Goal: Task Accomplishment & Management: Manage account settings

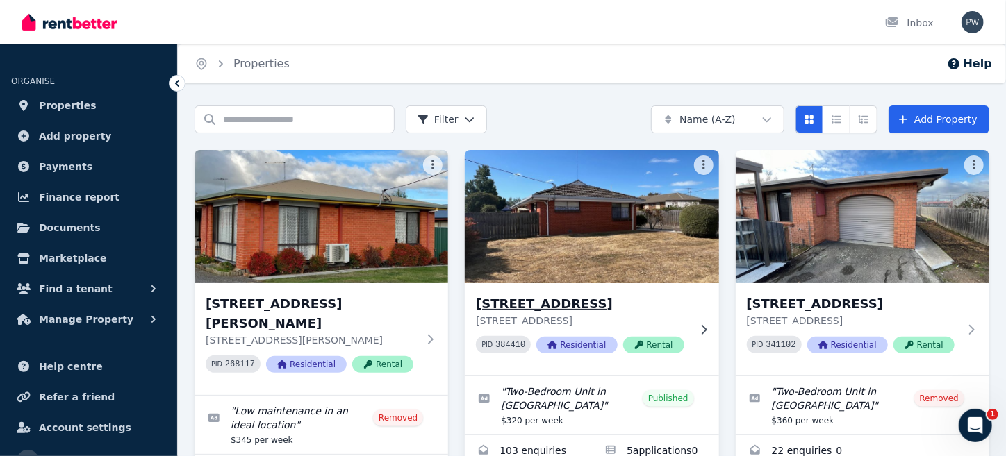
click at [573, 226] on img at bounding box center [591, 217] width 267 height 140
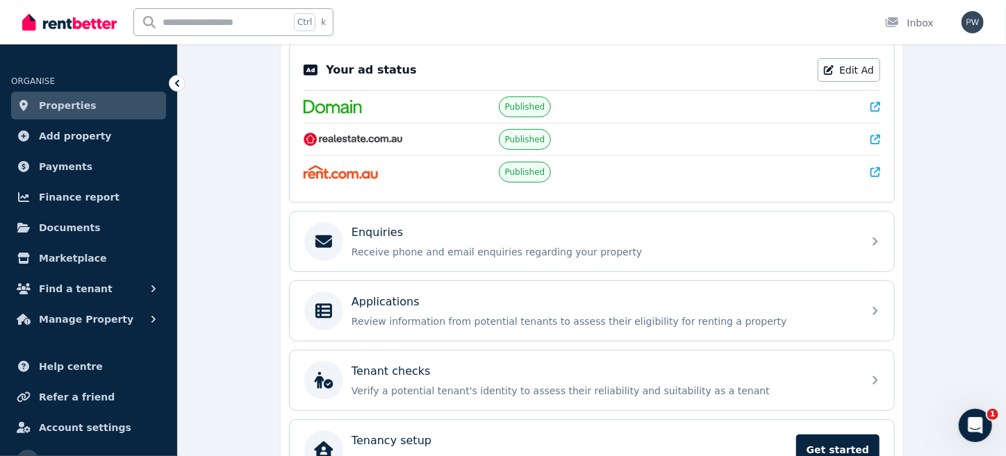
scroll to position [324, 0]
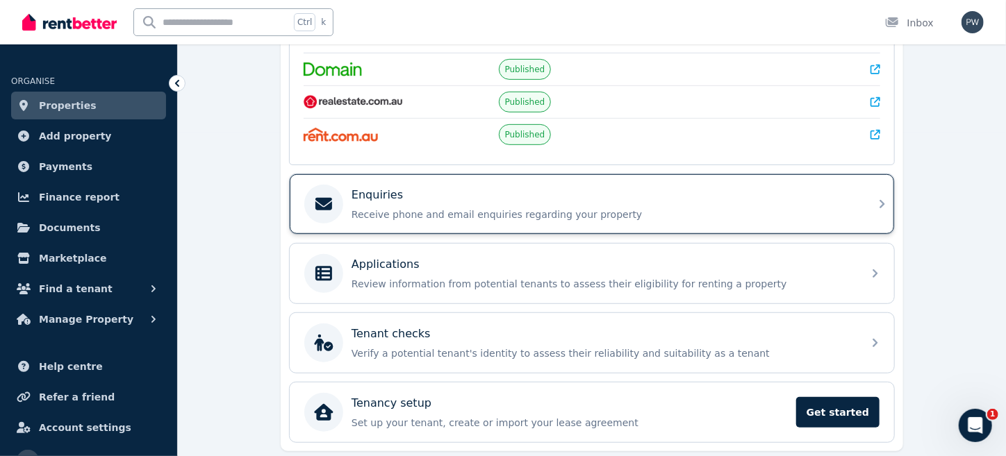
click at [384, 190] on p "Enquiries" at bounding box center [376, 195] width 51 height 17
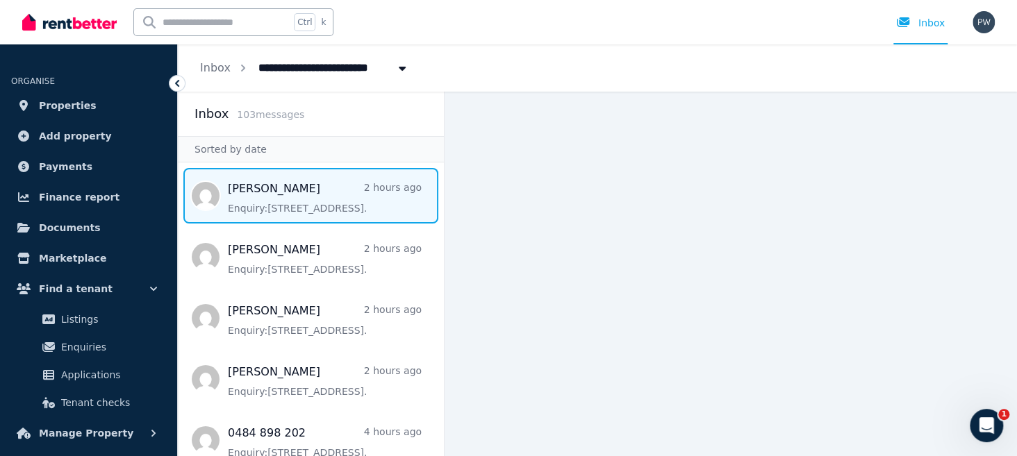
click at [289, 204] on span "Message list" at bounding box center [311, 196] width 266 height 56
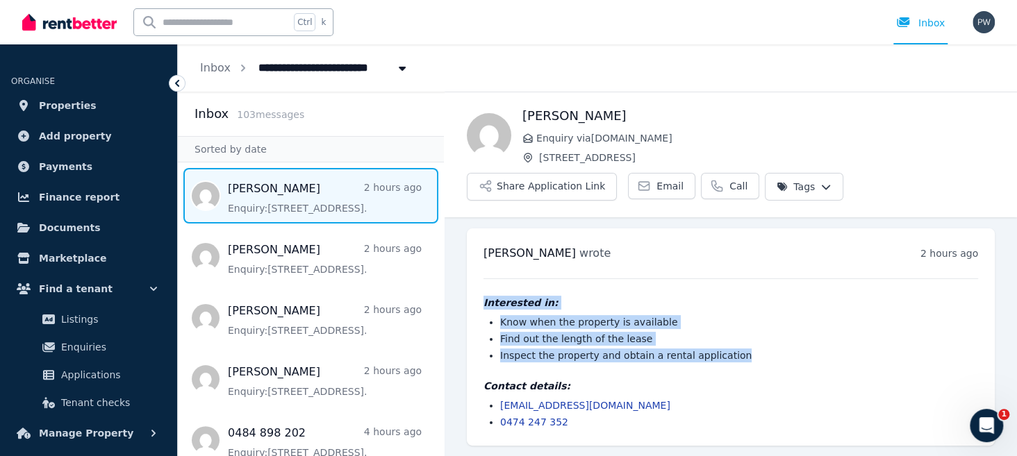
drag, startPoint x: 727, startPoint y: 358, endPoint x: 479, endPoint y: 304, distance: 253.8
click at [479, 304] on div "[PERSON_NAME] wrote 2 hours ago 6:23 pm [DATE][DATE] Interested in: Know when t…" at bounding box center [731, 337] width 528 height 217
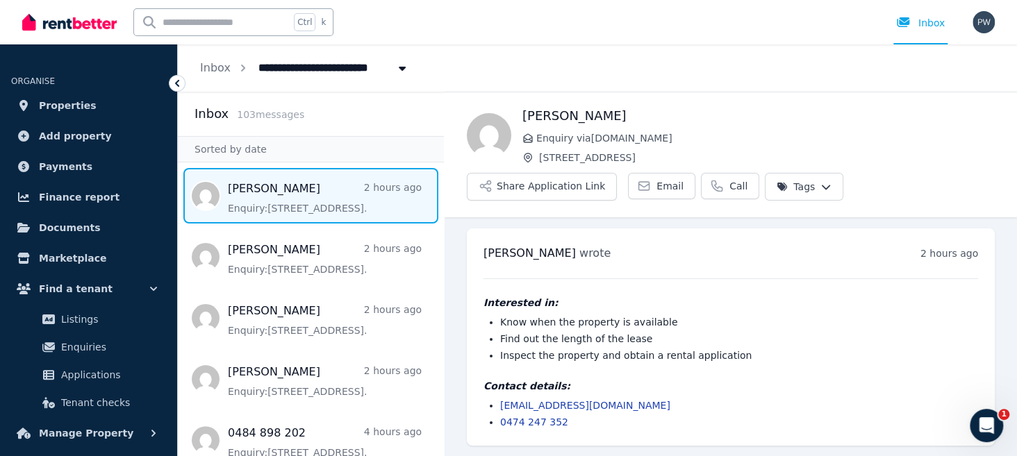
click at [760, 381] on h4 "Contact details:" at bounding box center [730, 386] width 495 height 14
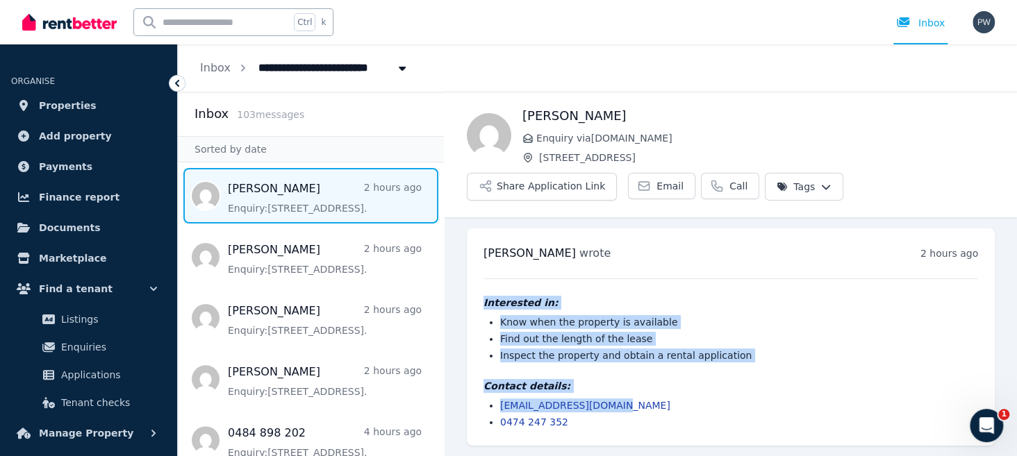
drag, startPoint x: 638, startPoint y: 411, endPoint x: 472, endPoint y: 300, distance: 198.8
click at [472, 300] on div "[PERSON_NAME] wrote 2 hours ago 6:23 pm [DATE][DATE] Interested in: Know when t…" at bounding box center [731, 337] width 528 height 217
copy div "Interested in: Know when the property is available Find out the length of the l…"
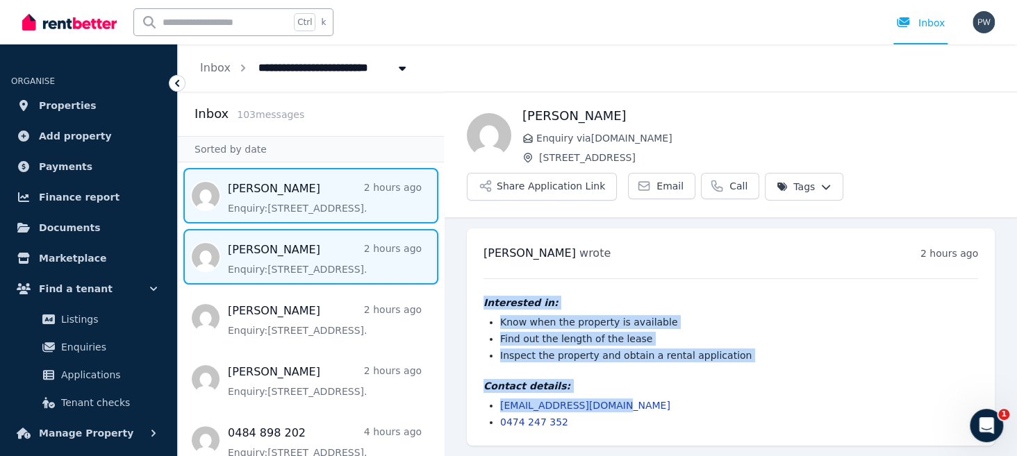
click at [324, 256] on span "Message list" at bounding box center [311, 257] width 266 height 56
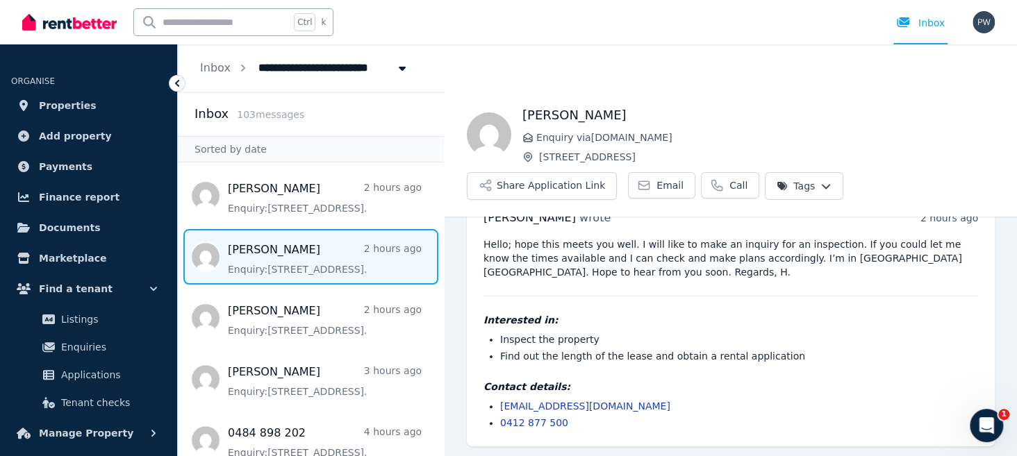
scroll to position [35, 0]
drag, startPoint x: 497, startPoint y: 400, endPoint x: 636, endPoint y: 409, distance: 138.5
click at [636, 409] on ul "[EMAIL_ADDRESS][DOMAIN_NAME] 0412 877 500" at bounding box center [730, 414] width 495 height 31
copy link "[EMAIL_ADDRESS][DOMAIN_NAME]"
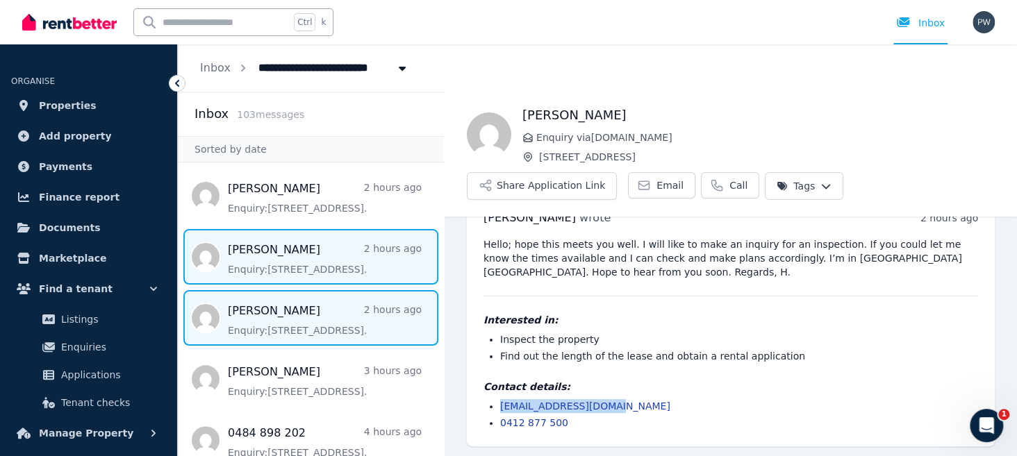
click at [251, 321] on span "Message list" at bounding box center [311, 318] width 266 height 56
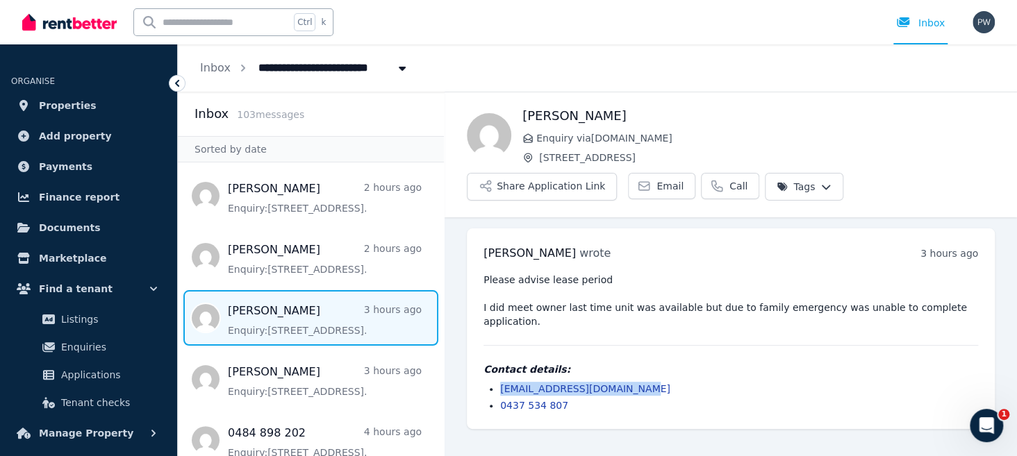
drag, startPoint x: 623, startPoint y: 374, endPoint x: 490, endPoint y: 365, distance: 133.0
click at [500, 382] on li "[EMAIL_ADDRESS][DOMAIN_NAME]" at bounding box center [739, 389] width 478 height 14
copy link "[EMAIL_ADDRESS][DOMAIN_NAME]"
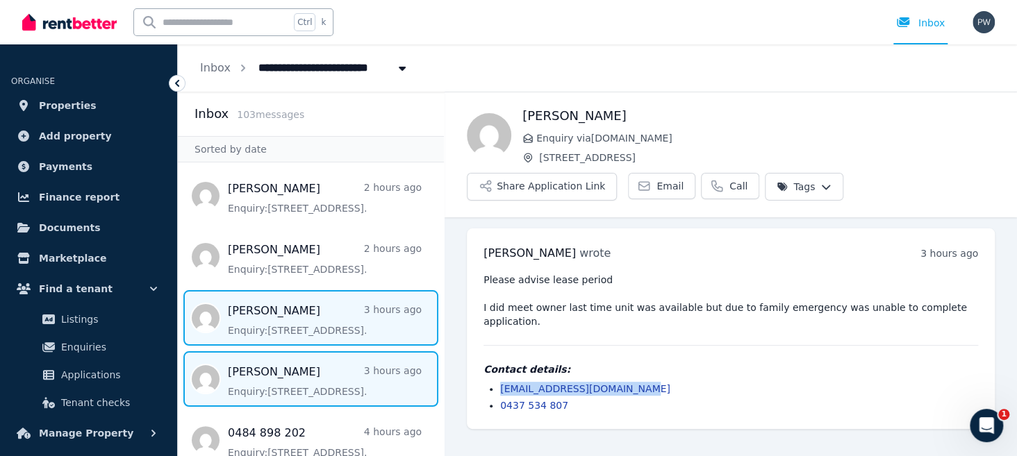
click at [286, 377] on span "Message list" at bounding box center [311, 379] width 266 height 56
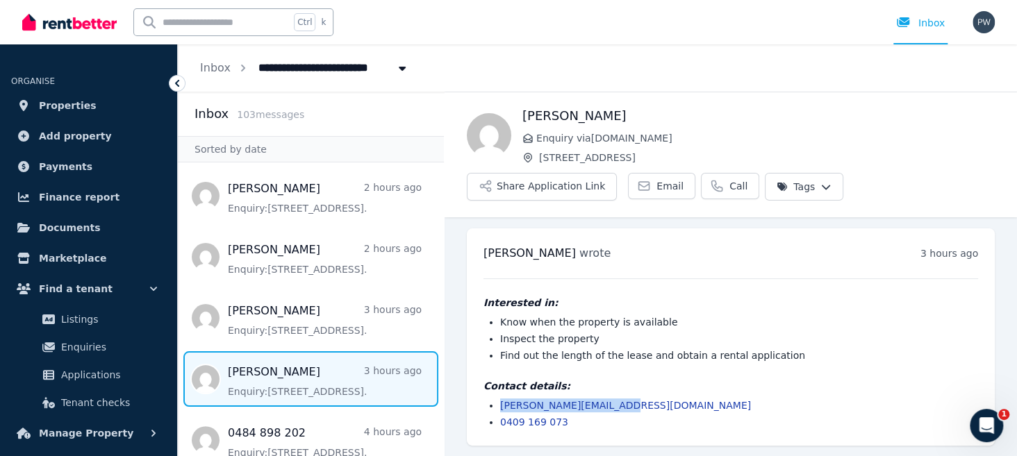
drag, startPoint x: 616, startPoint y: 407, endPoint x: 498, endPoint y: 405, distance: 118.1
click at [498, 405] on ul "[PERSON_NAME][EMAIL_ADDRESS][DOMAIN_NAME] 0409 169 073" at bounding box center [730, 414] width 495 height 31
copy link "[PERSON_NAME][EMAIL_ADDRESS][DOMAIN_NAME]"
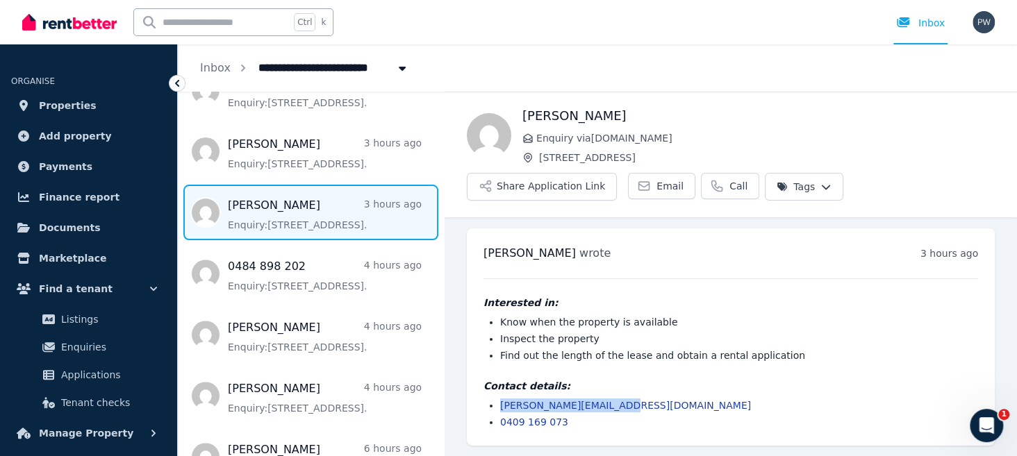
scroll to position [235, 0]
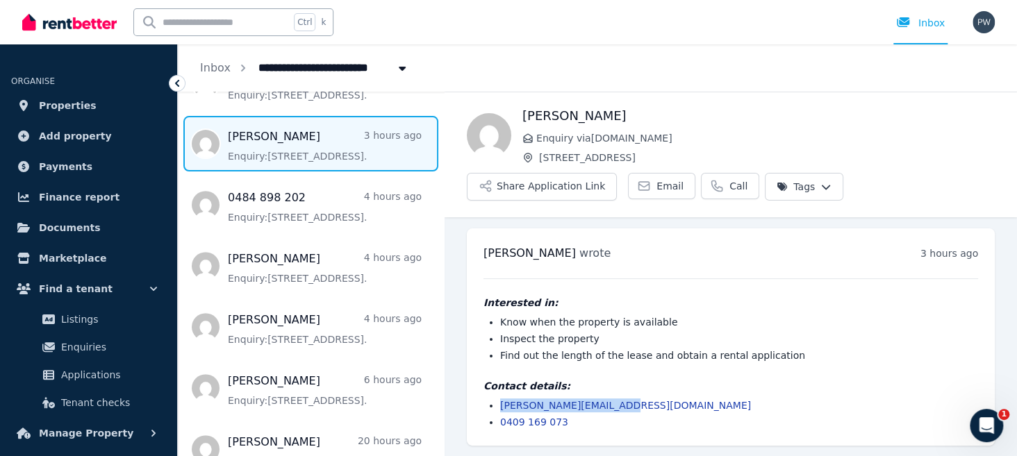
click at [428, 165] on span "Message list" at bounding box center [311, 144] width 266 height 56
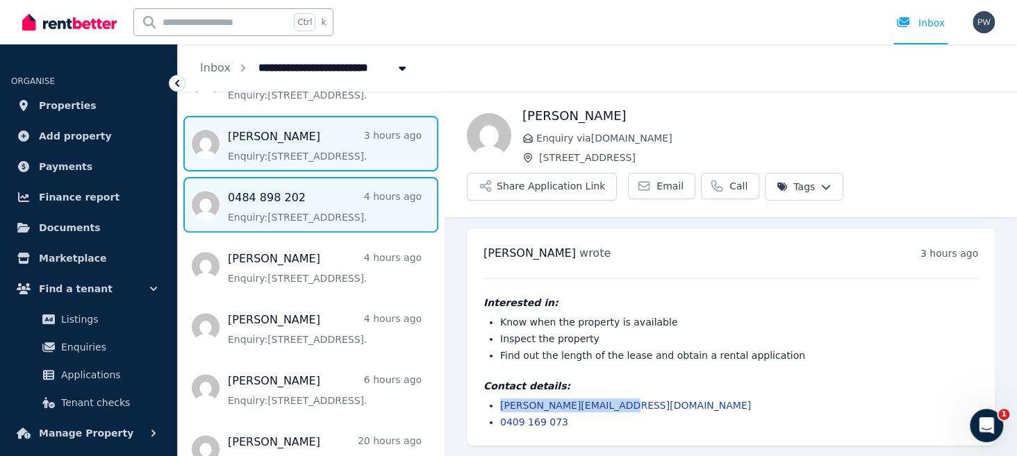
click at [253, 206] on span "Message list" at bounding box center [311, 205] width 266 height 56
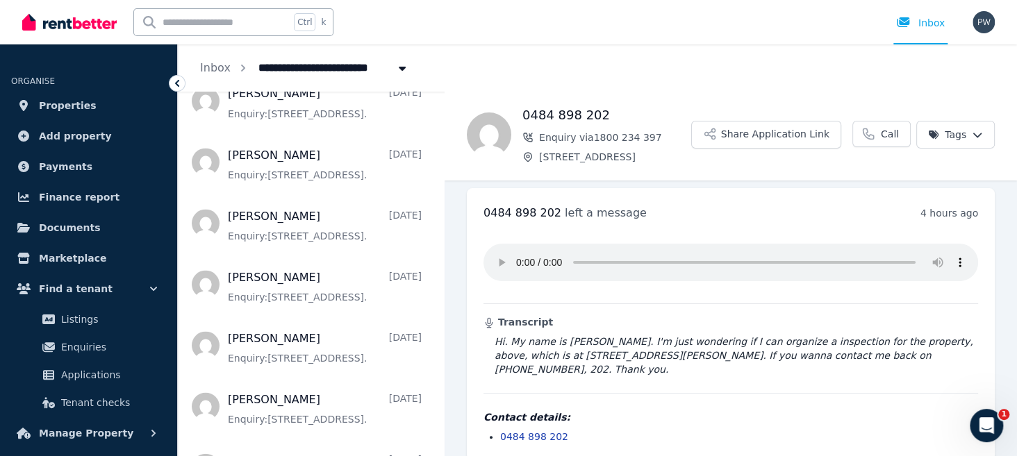
scroll to position [1357, 0]
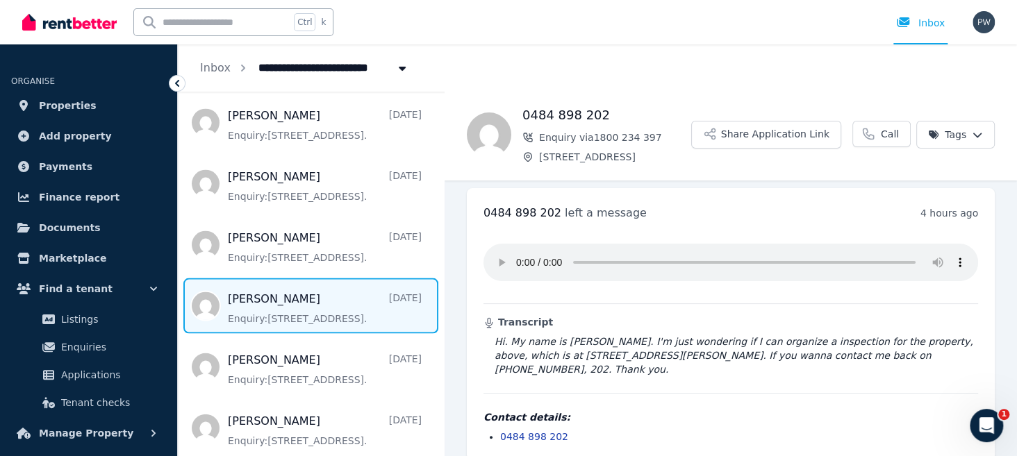
click at [262, 301] on span "Message list" at bounding box center [311, 306] width 266 height 56
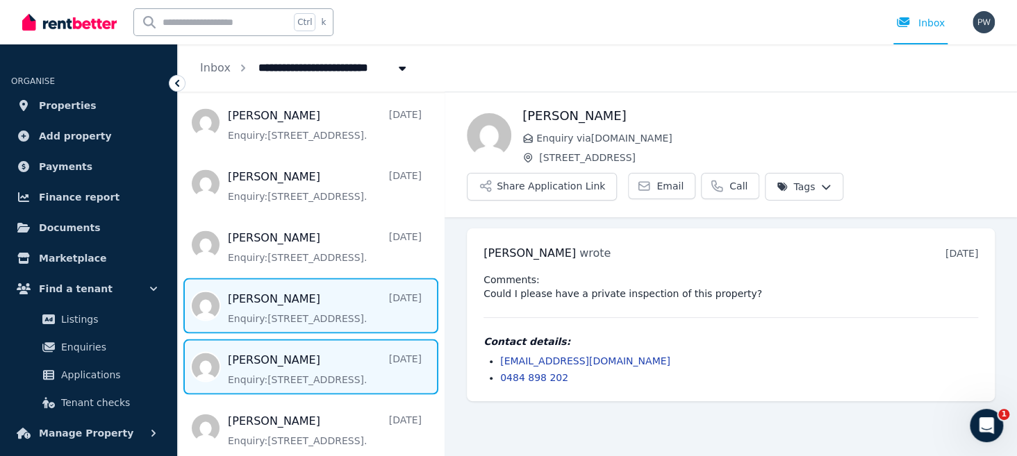
click at [267, 377] on span "Message list" at bounding box center [311, 367] width 266 height 56
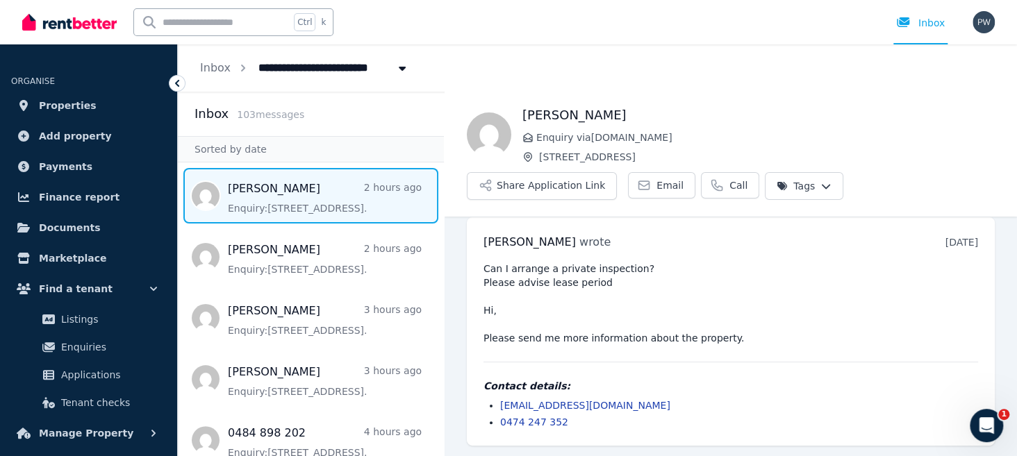
click at [274, 213] on span "Message list" at bounding box center [311, 196] width 266 height 56
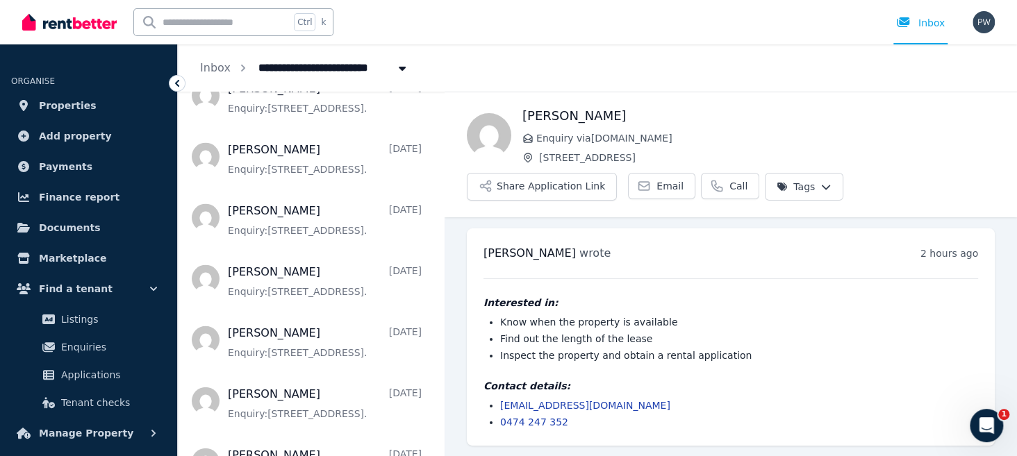
scroll to position [1445, 0]
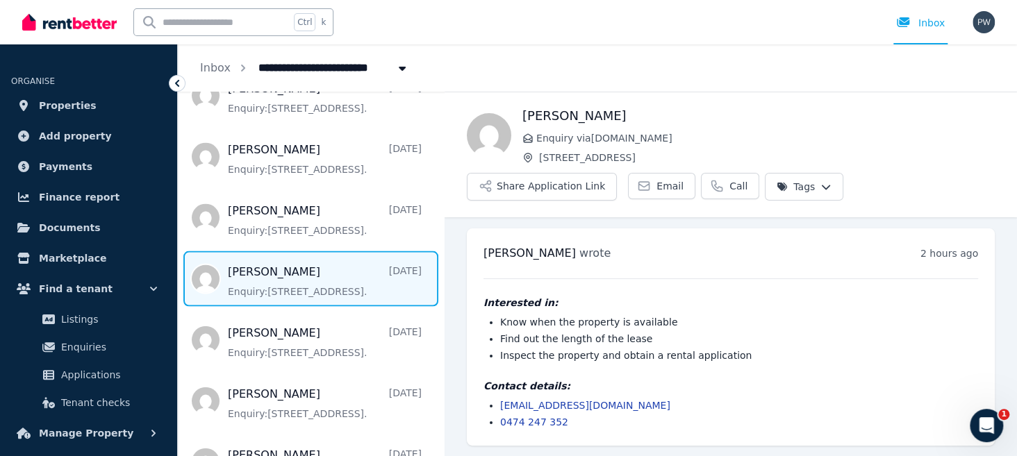
click at [265, 294] on span "Message list" at bounding box center [311, 279] width 266 height 56
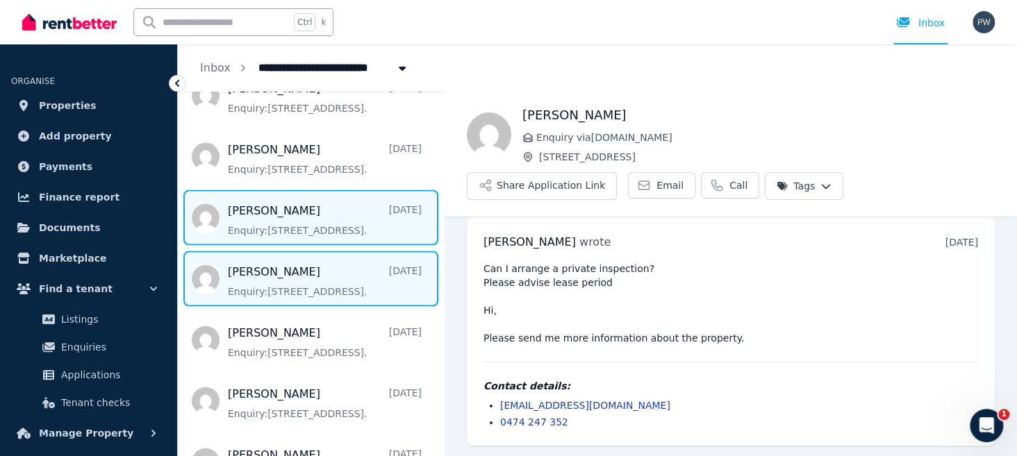
click at [311, 231] on span "Message list" at bounding box center [311, 218] width 266 height 56
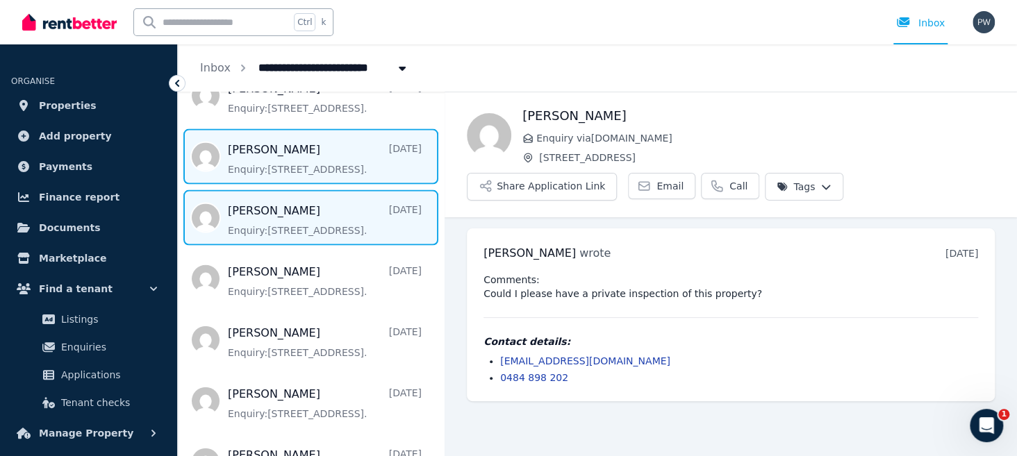
click at [254, 168] on span "Message list" at bounding box center [311, 157] width 266 height 56
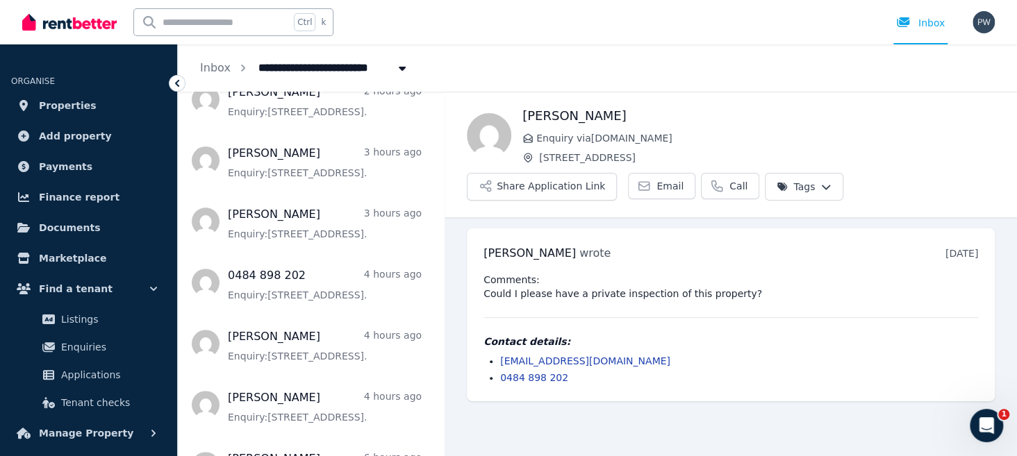
scroll to position [167, 0]
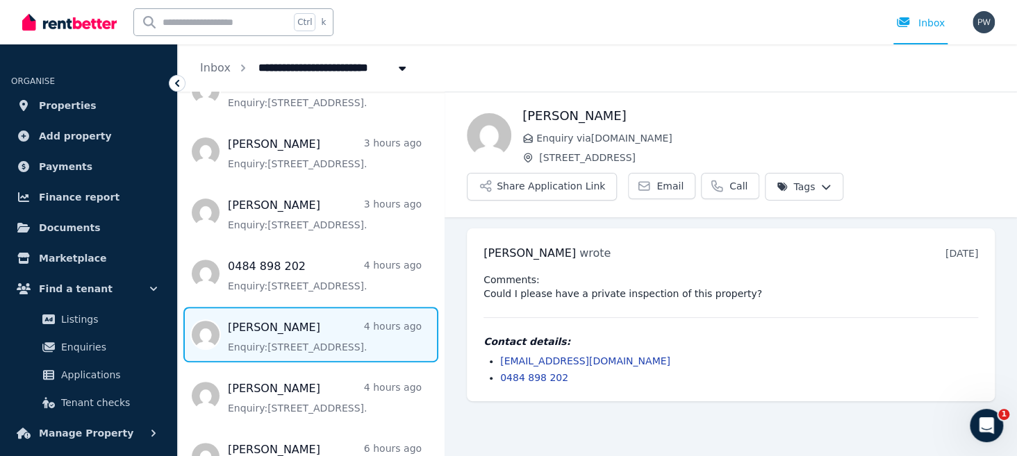
click at [253, 340] on span "Message list" at bounding box center [311, 335] width 266 height 56
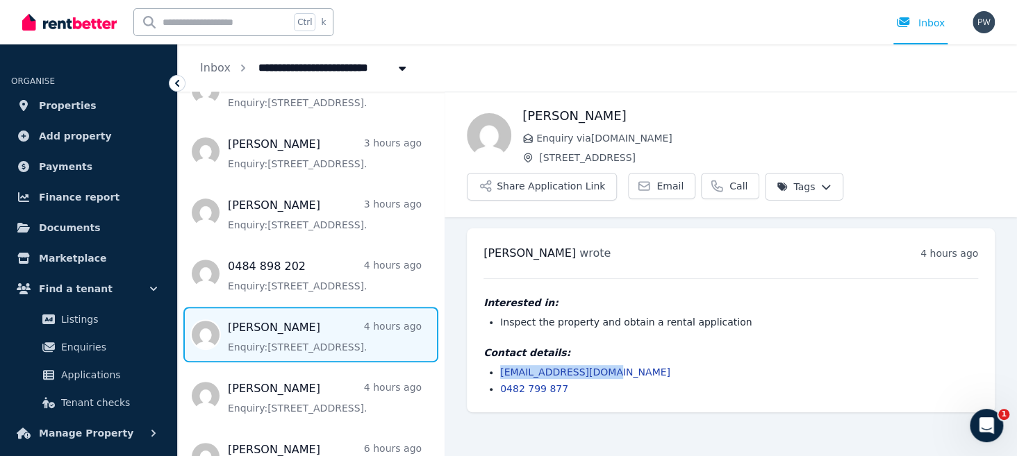
drag, startPoint x: 605, startPoint y: 372, endPoint x: 495, endPoint y: 363, distance: 110.8
click at [495, 363] on div "Contact details: [EMAIL_ADDRESS][DOMAIN_NAME] 0482 799 877" at bounding box center [730, 371] width 495 height 50
copy link "[EMAIL_ADDRESS][DOMAIN_NAME]"
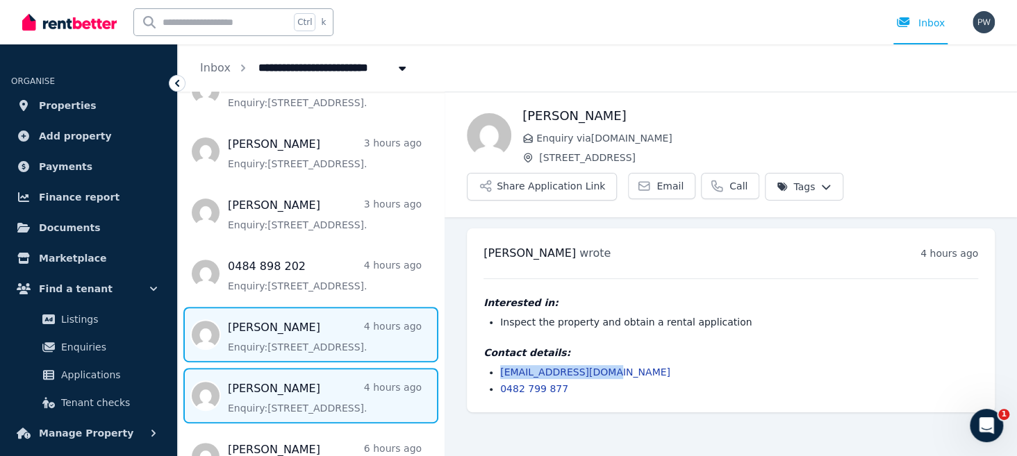
click at [269, 401] on span "Message list" at bounding box center [311, 396] width 266 height 56
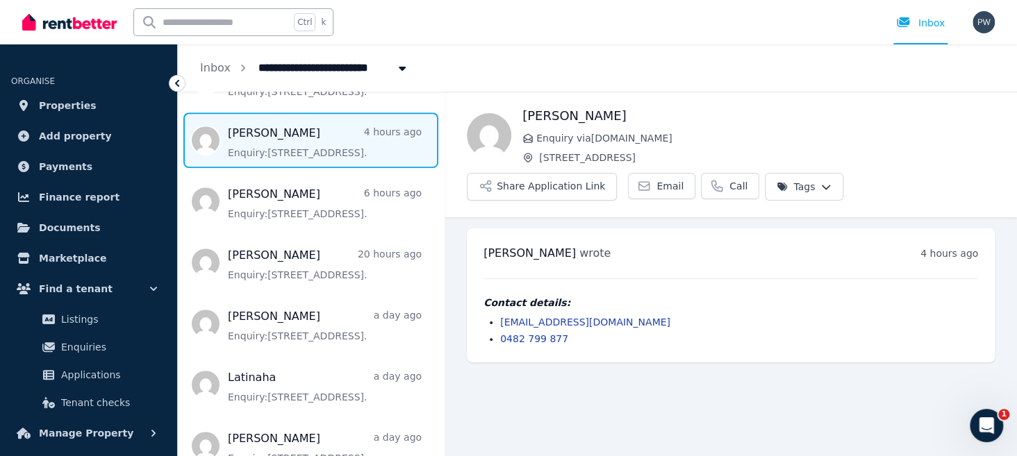
scroll to position [472, 0]
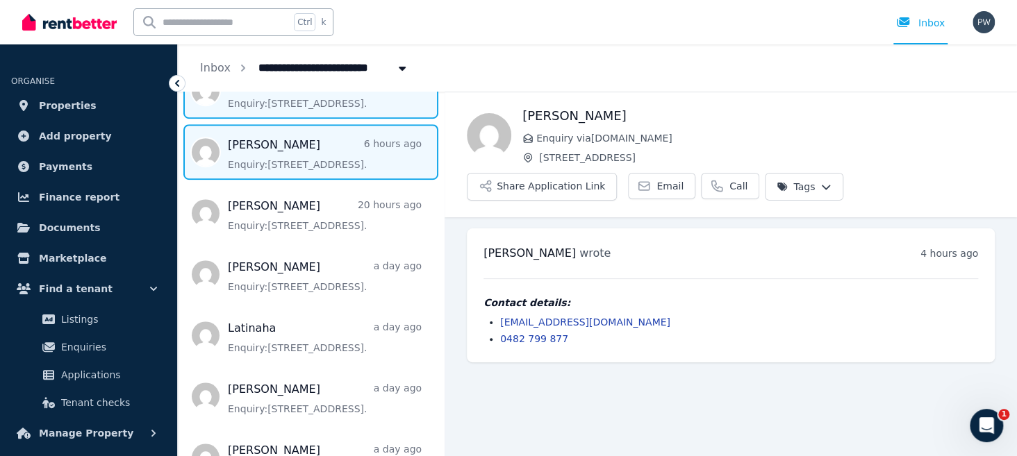
click at [311, 172] on span "Message list" at bounding box center [311, 152] width 266 height 56
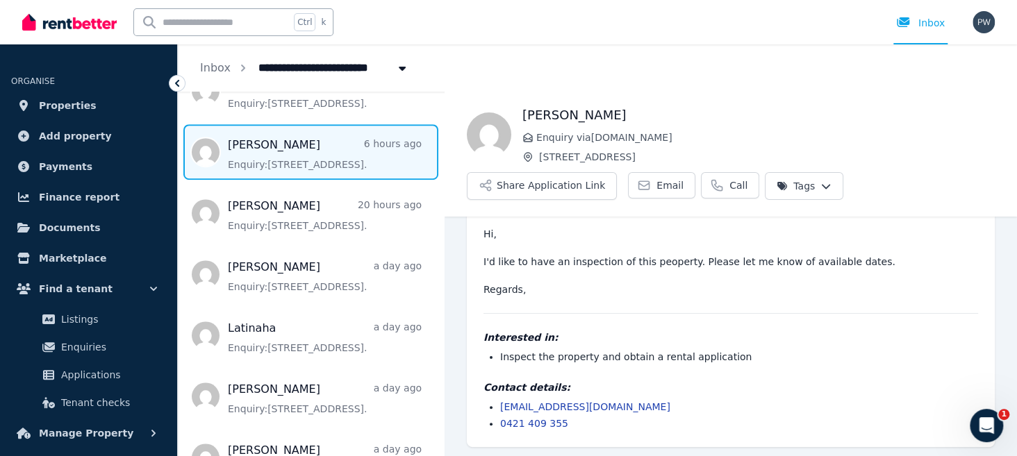
scroll to position [47, 0]
drag, startPoint x: 596, startPoint y: 405, endPoint x: 496, endPoint y: 400, distance: 100.1
click at [496, 400] on ul "[EMAIL_ADDRESS][DOMAIN_NAME] 0421 409 355" at bounding box center [730, 414] width 495 height 31
copy link "[EMAIL_ADDRESS][DOMAIN_NAME]"
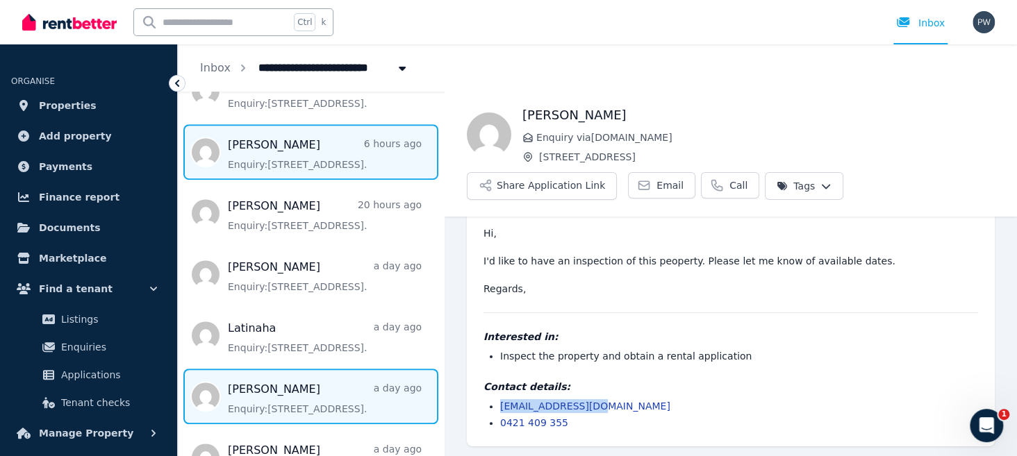
click at [242, 411] on span "Message list" at bounding box center [311, 397] width 266 height 56
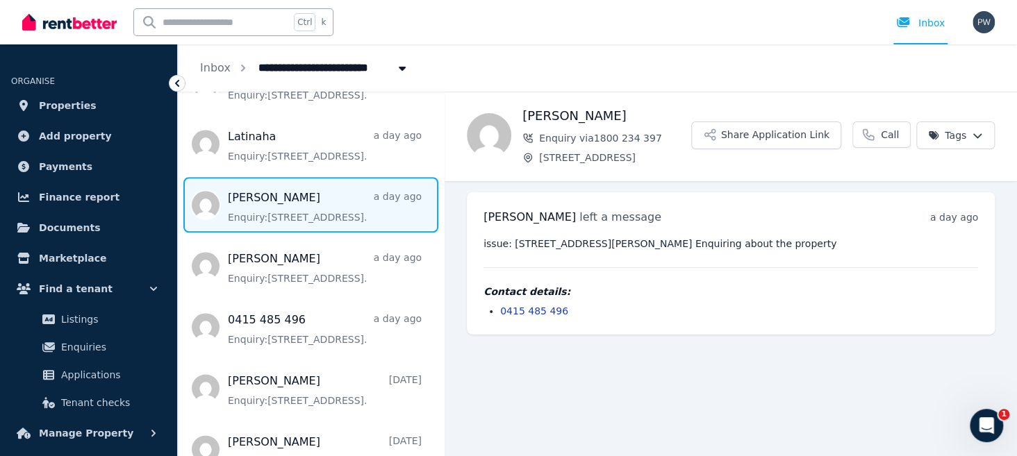
scroll to position [742, 0]
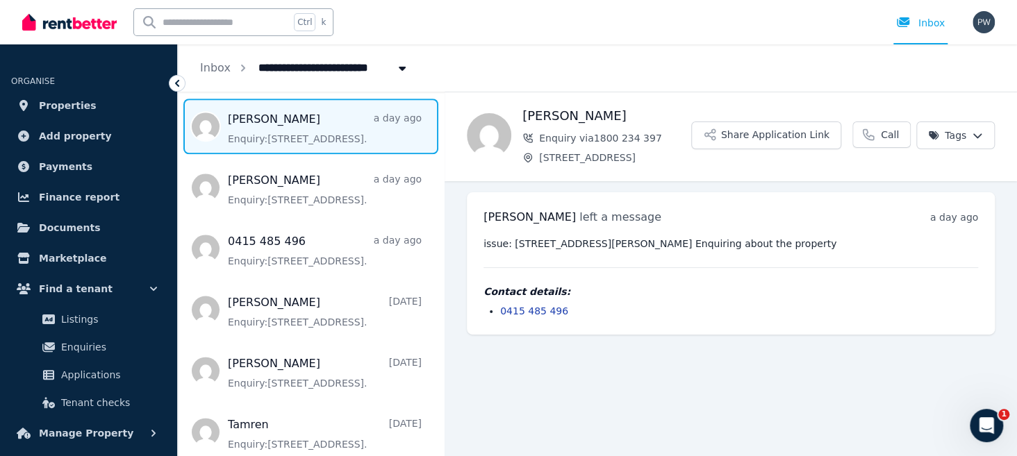
click at [597, 420] on main "Back Raj Enquiry via 1800 234 397 [STREET_ADDRESS] Application Link Call Tags […" at bounding box center [731, 274] width 572 height 365
click at [208, 71] on link "Inbox" at bounding box center [215, 67] width 31 height 13
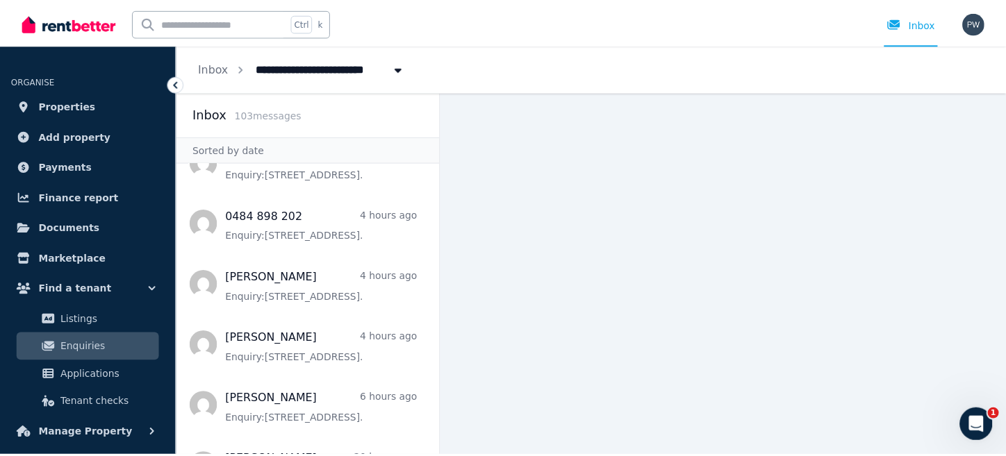
scroll to position [222, 0]
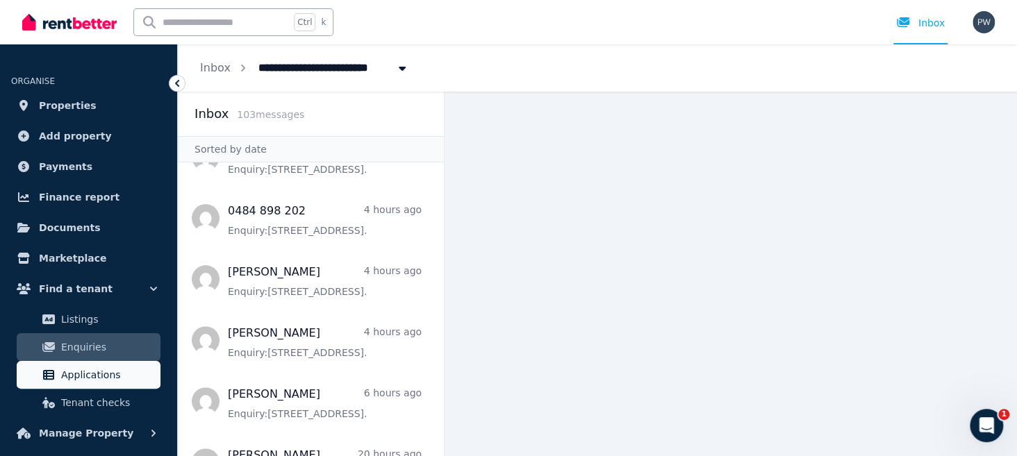
click at [110, 375] on span "Applications" at bounding box center [108, 375] width 94 height 17
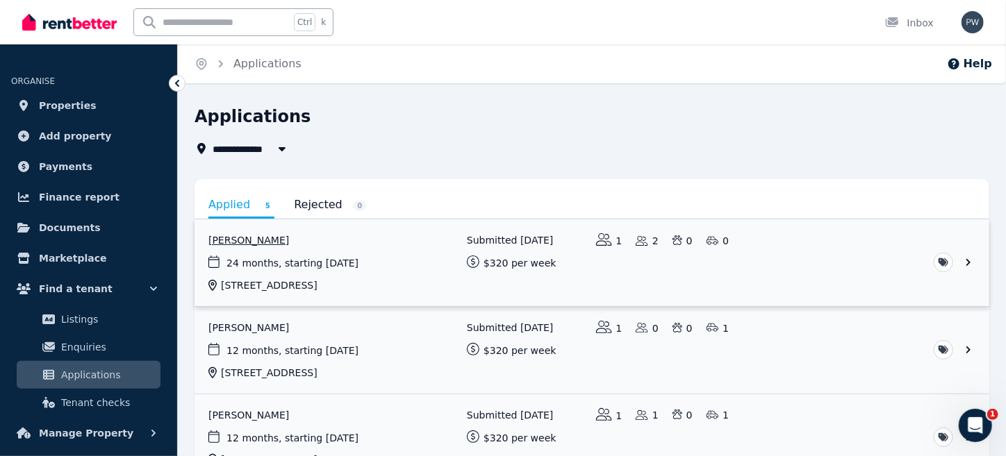
click at [229, 242] on link "View application: Latisha Pine" at bounding box center [591, 262] width 795 height 87
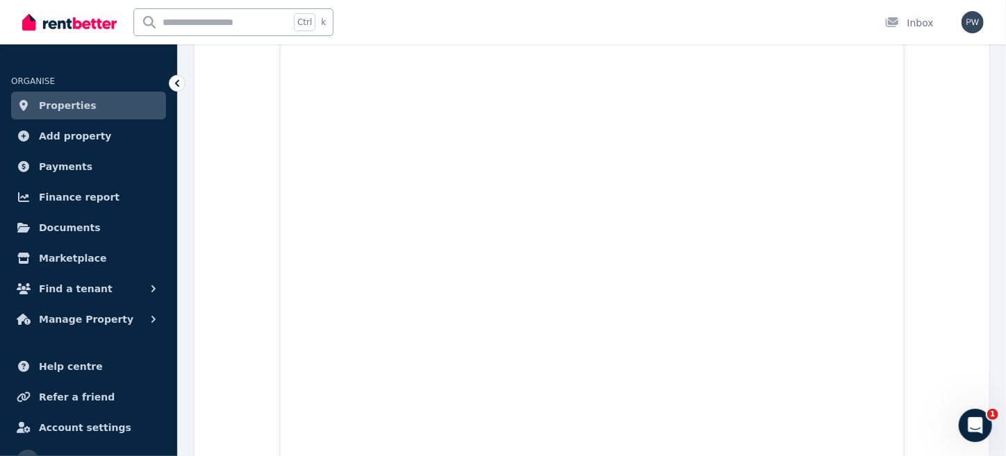
scroll to position [1333, 0]
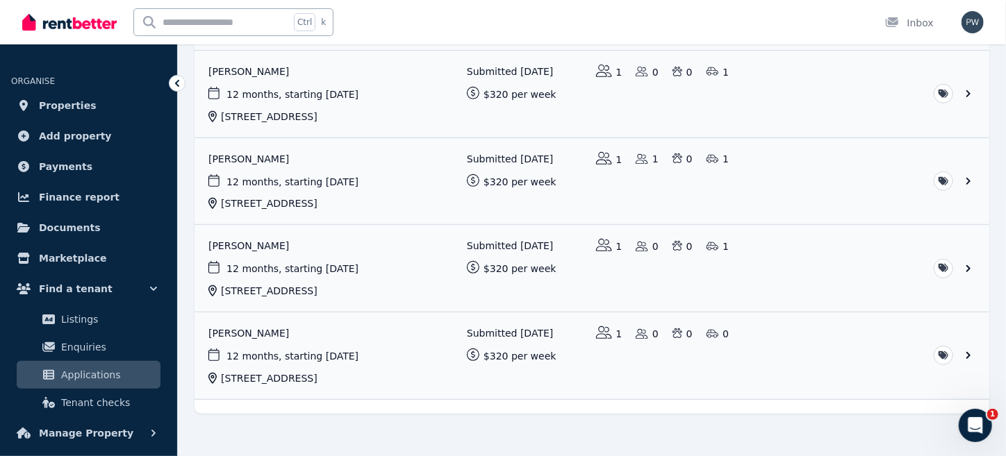
scroll to position [269, 0]
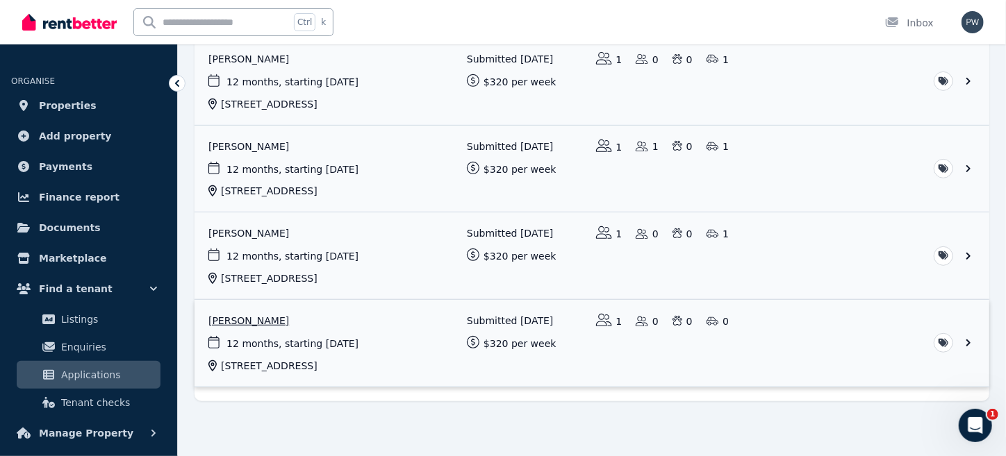
click at [358, 332] on link "View application: Sumitra Silpakar" at bounding box center [591, 343] width 795 height 87
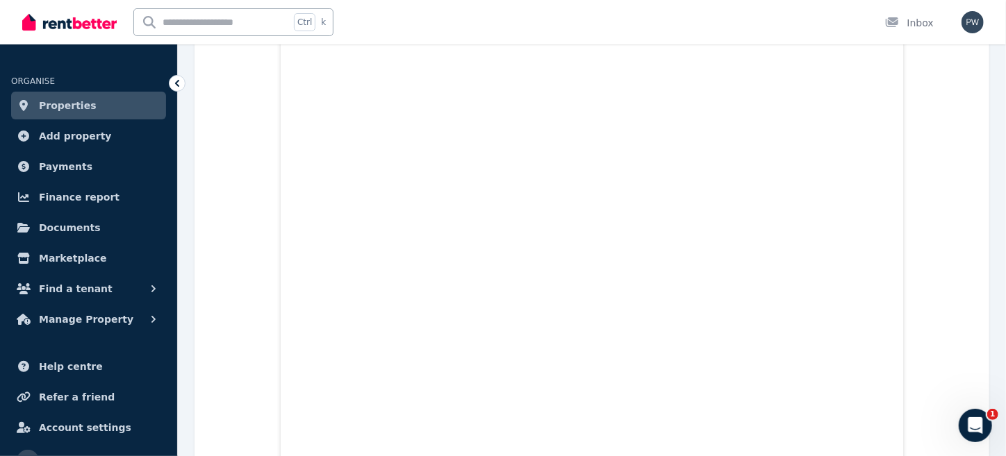
scroll to position [468, 0]
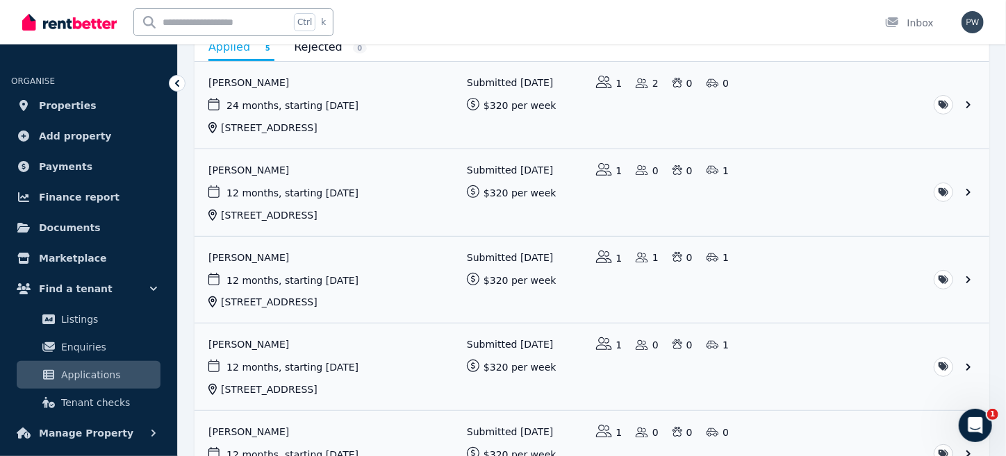
scroll to position [269, 0]
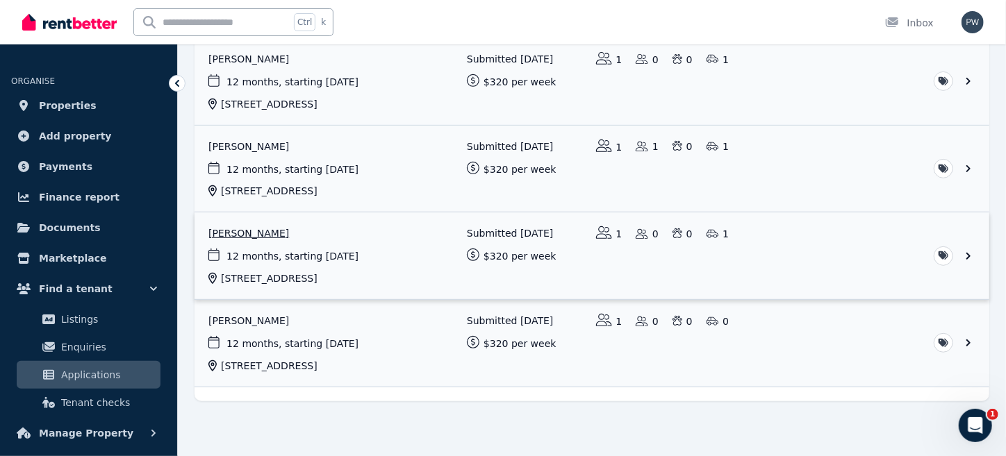
click at [291, 256] on link "View application: Matthew Lund" at bounding box center [591, 256] width 795 height 87
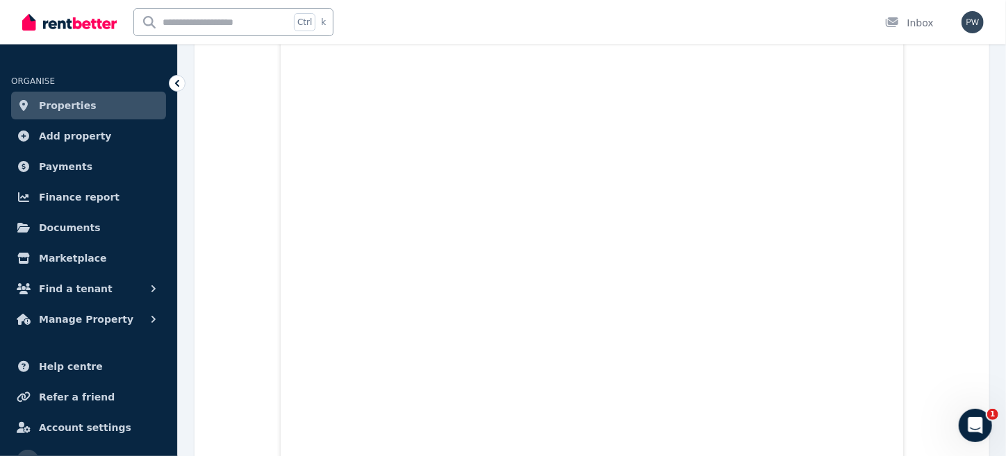
scroll to position [2620, 0]
click at [972, 17] on img "button" at bounding box center [972, 22] width 22 height 22
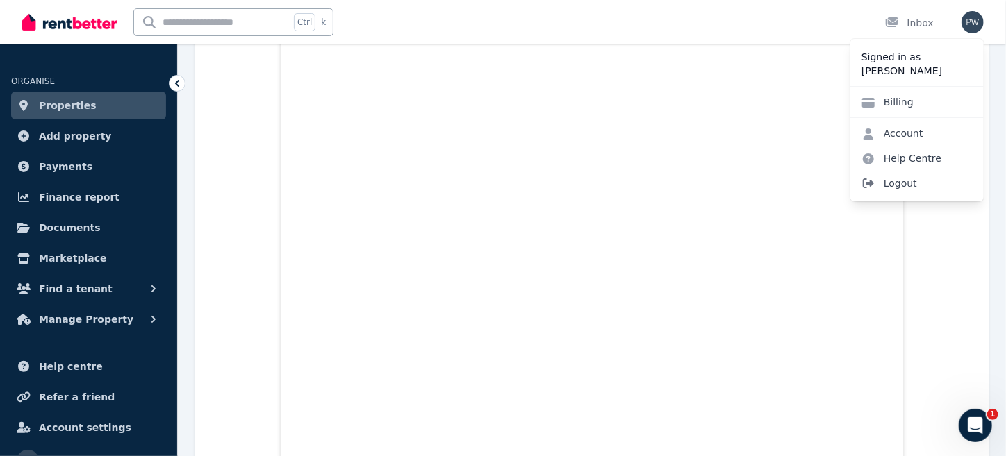
click at [897, 181] on span "Logout" at bounding box center [916, 183] width 133 height 25
